Goal: Task Accomplishment & Management: Complete application form

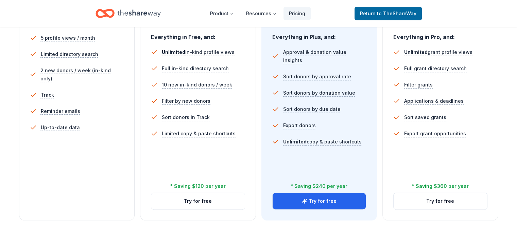
scroll to position [204, 0]
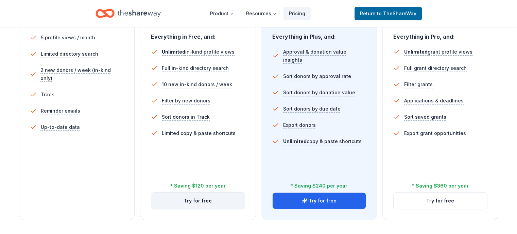
click at [197, 193] on button "Try for free" at bounding box center [197, 201] width 93 height 16
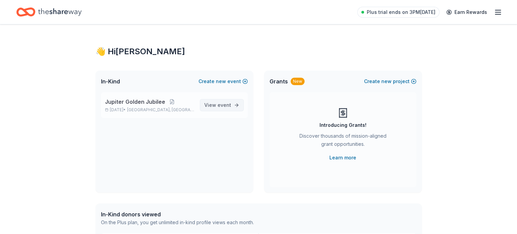
click at [220, 104] on span "event" at bounding box center [224, 105] width 14 height 6
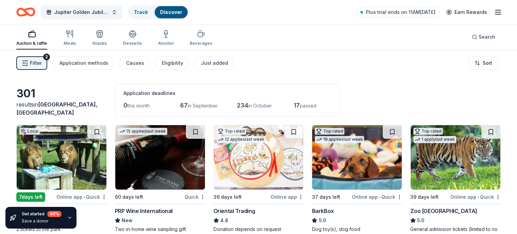
click at [68, 113] on span "[GEOGRAPHIC_DATA], [GEOGRAPHIC_DATA]" at bounding box center [56, 108] width 81 height 15
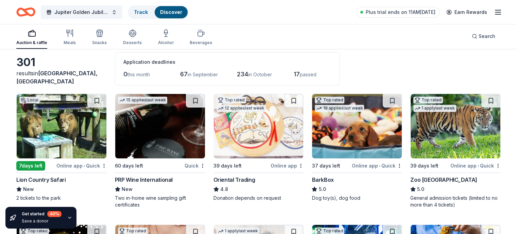
scroll to position [68, 0]
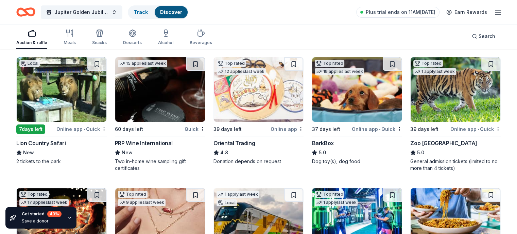
click at [77, 102] on img at bounding box center [62, 89] width 90 height 65
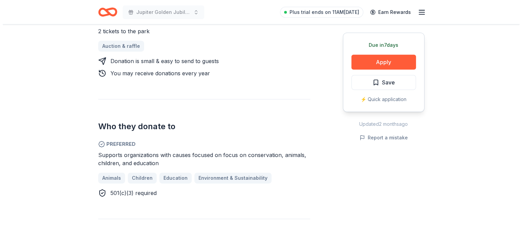
scroll to position [306, 0]
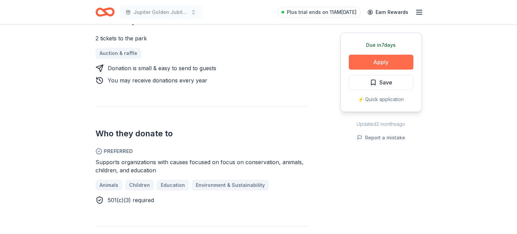
click at [379, 61] on button "Apply" at bounding box center [380, 62] width 65 height 15
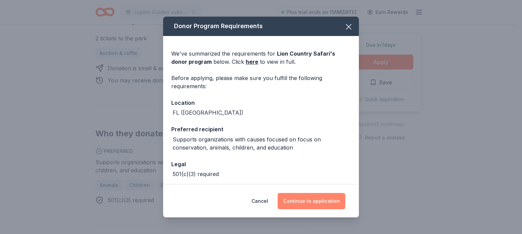
click at [315, 200] on button "Continue to application" at bounding box center [311, 201] width 68 height 16
